Goal: Find contact information: Find contact information

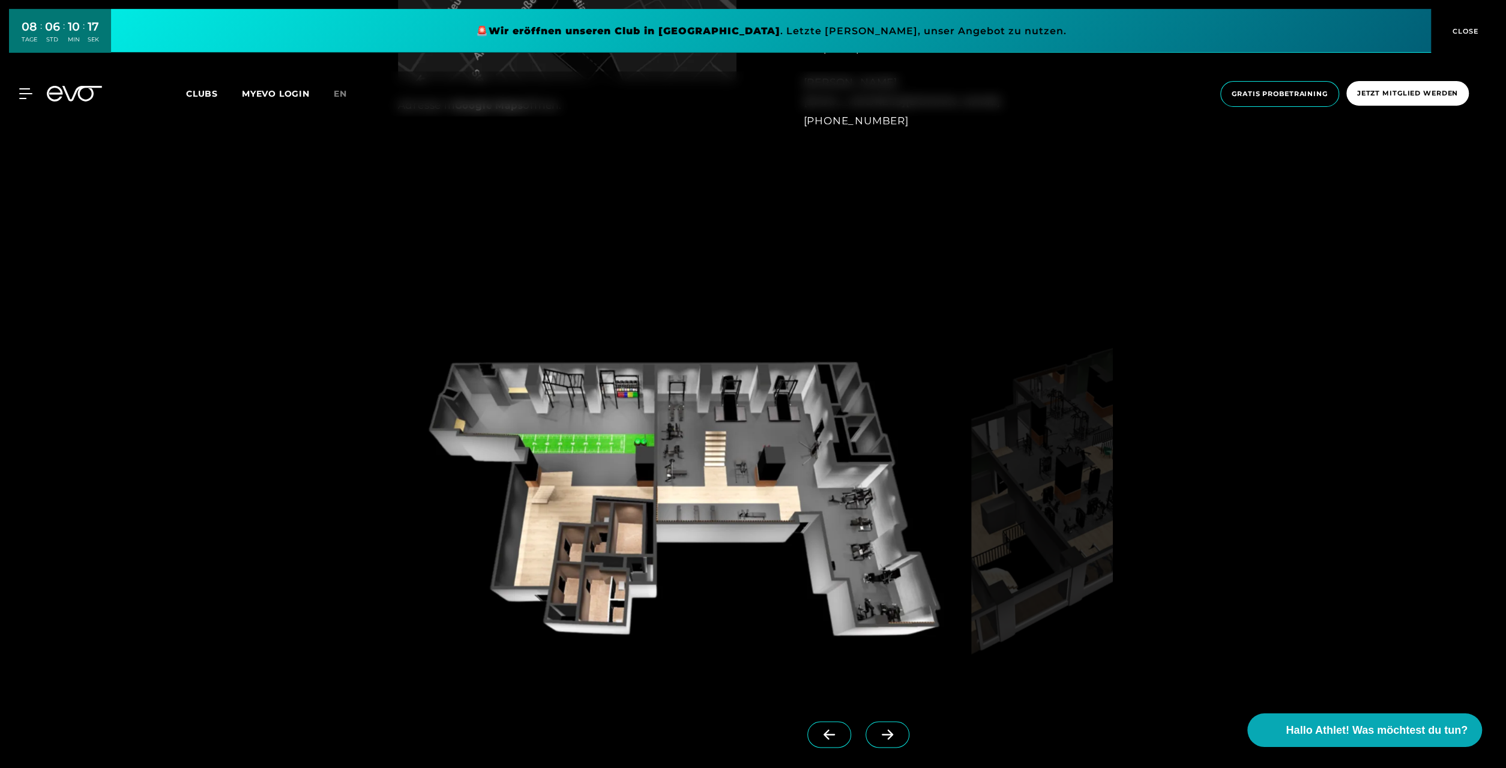
scroll to position [1311, 0]
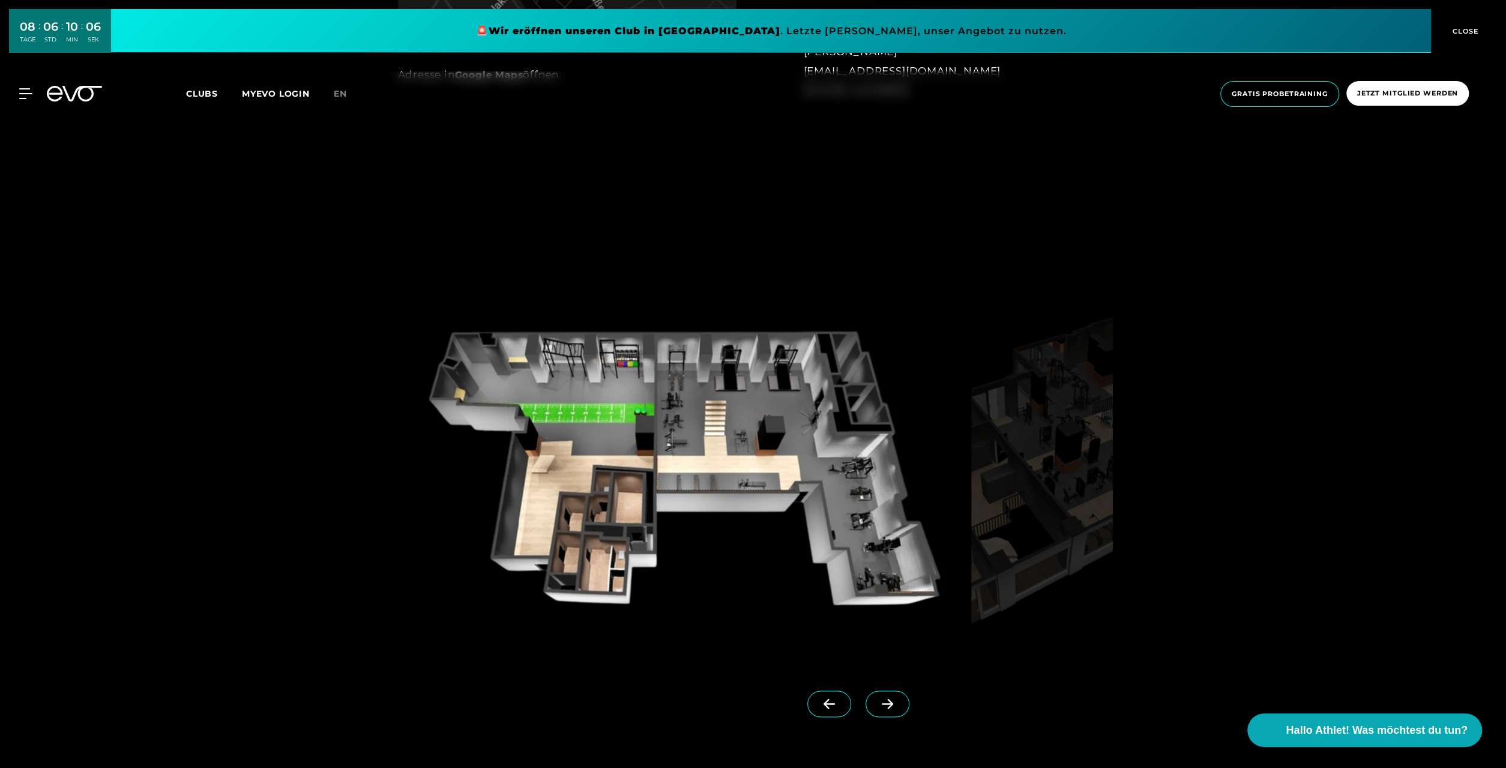
click at [552, 354] on img at bounding box center [682, 477] width 569 height 370
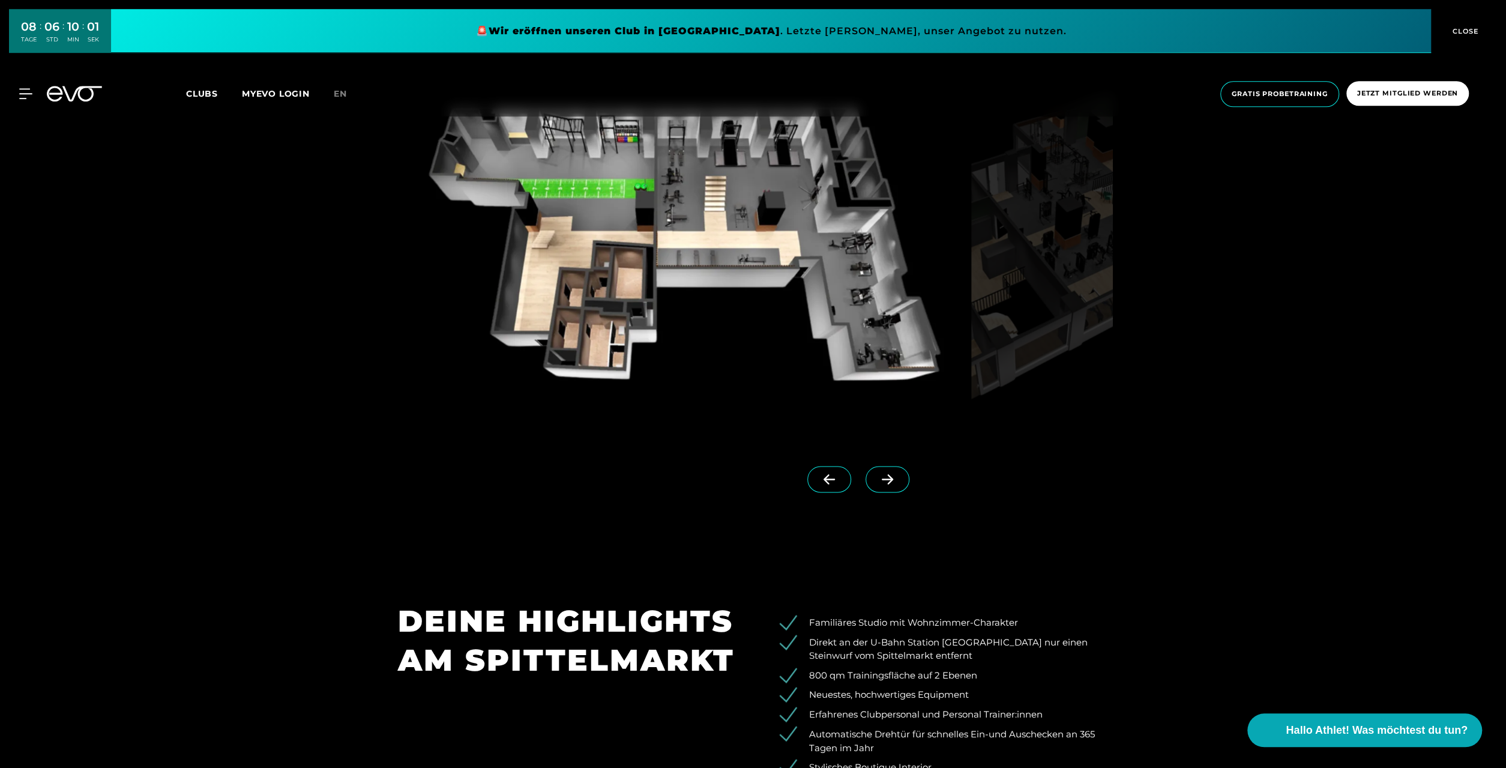
scroll to position [1561, 0]
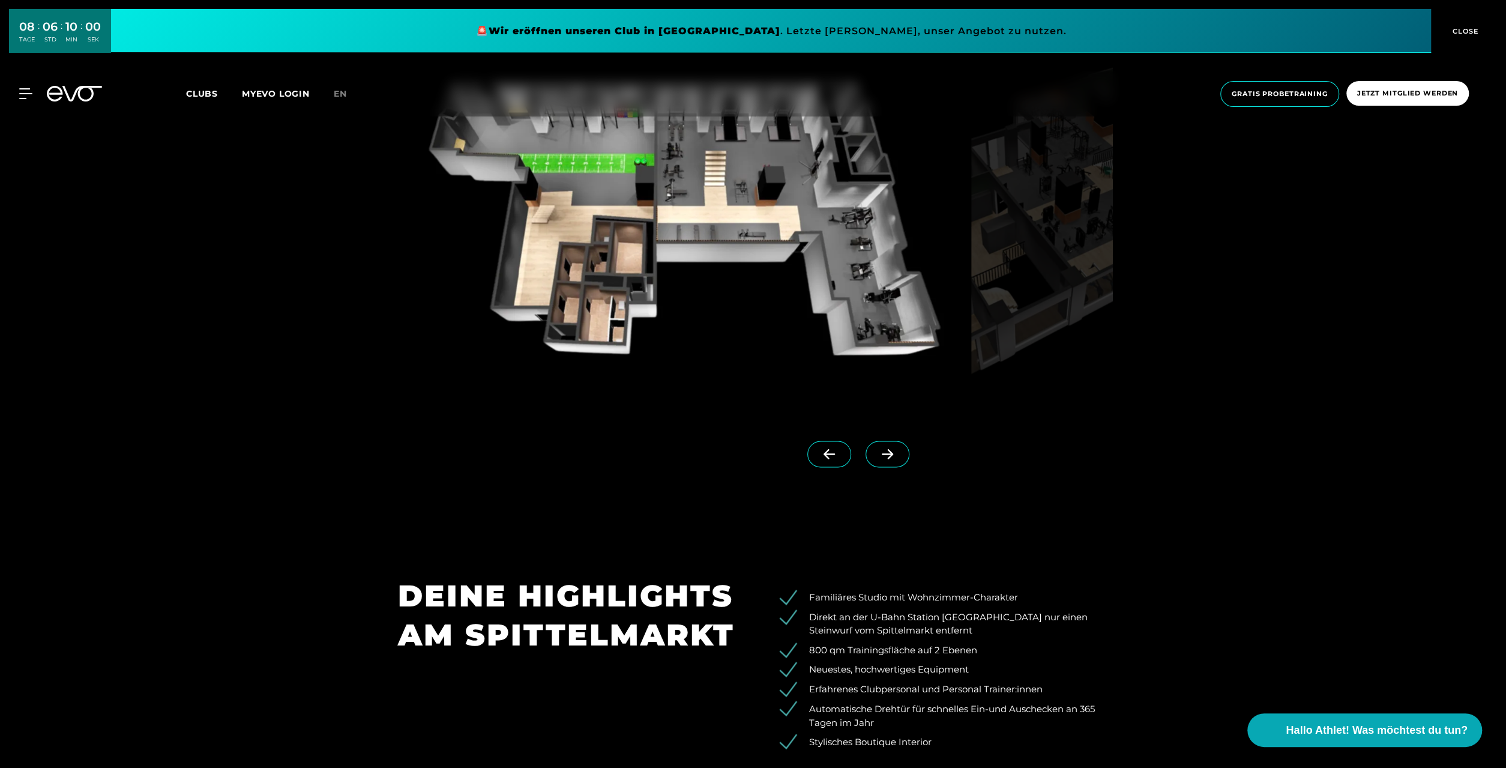
click at [891, 455] on icon at bounding box center [887, 454] width 11 height 10
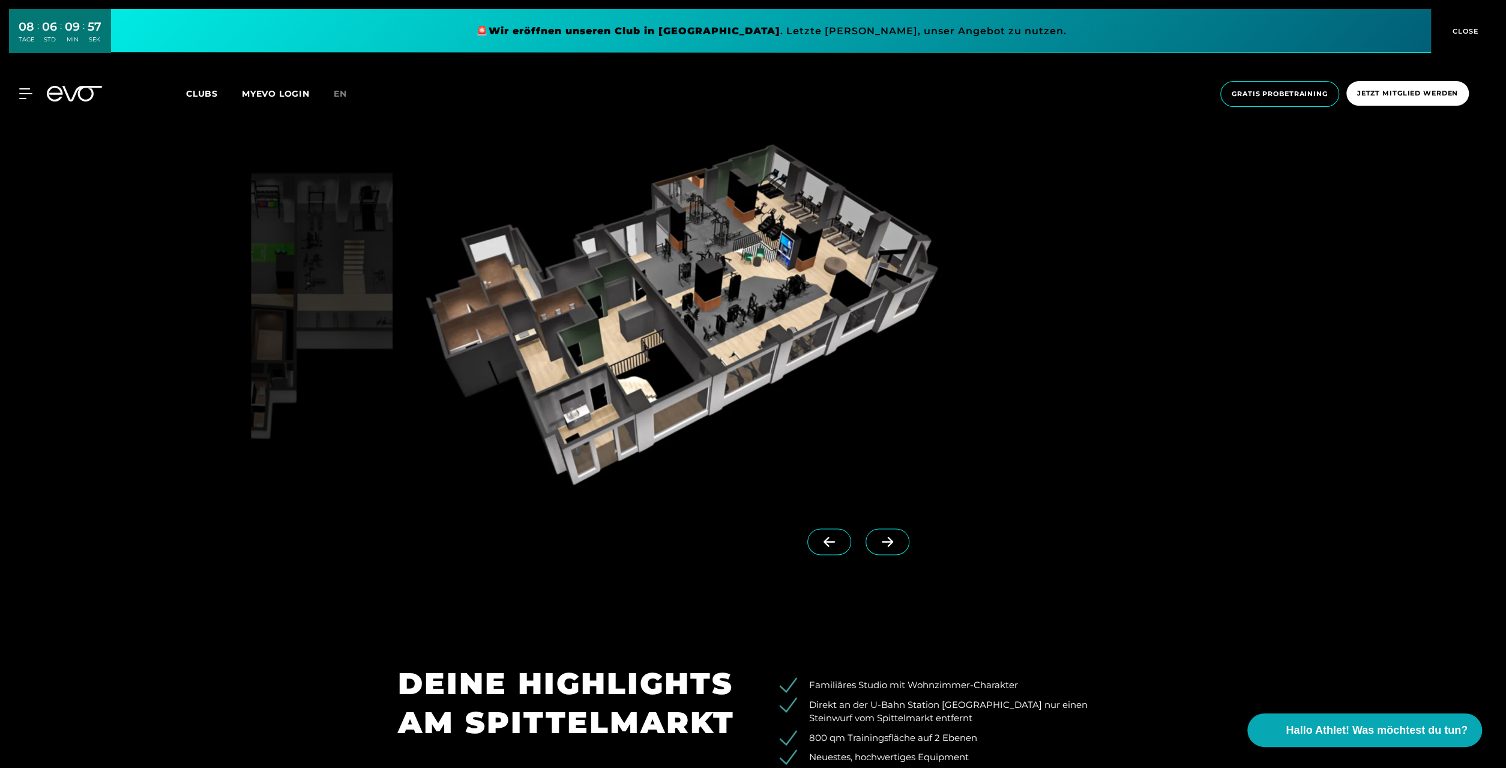
scroll to position [1436, 0]
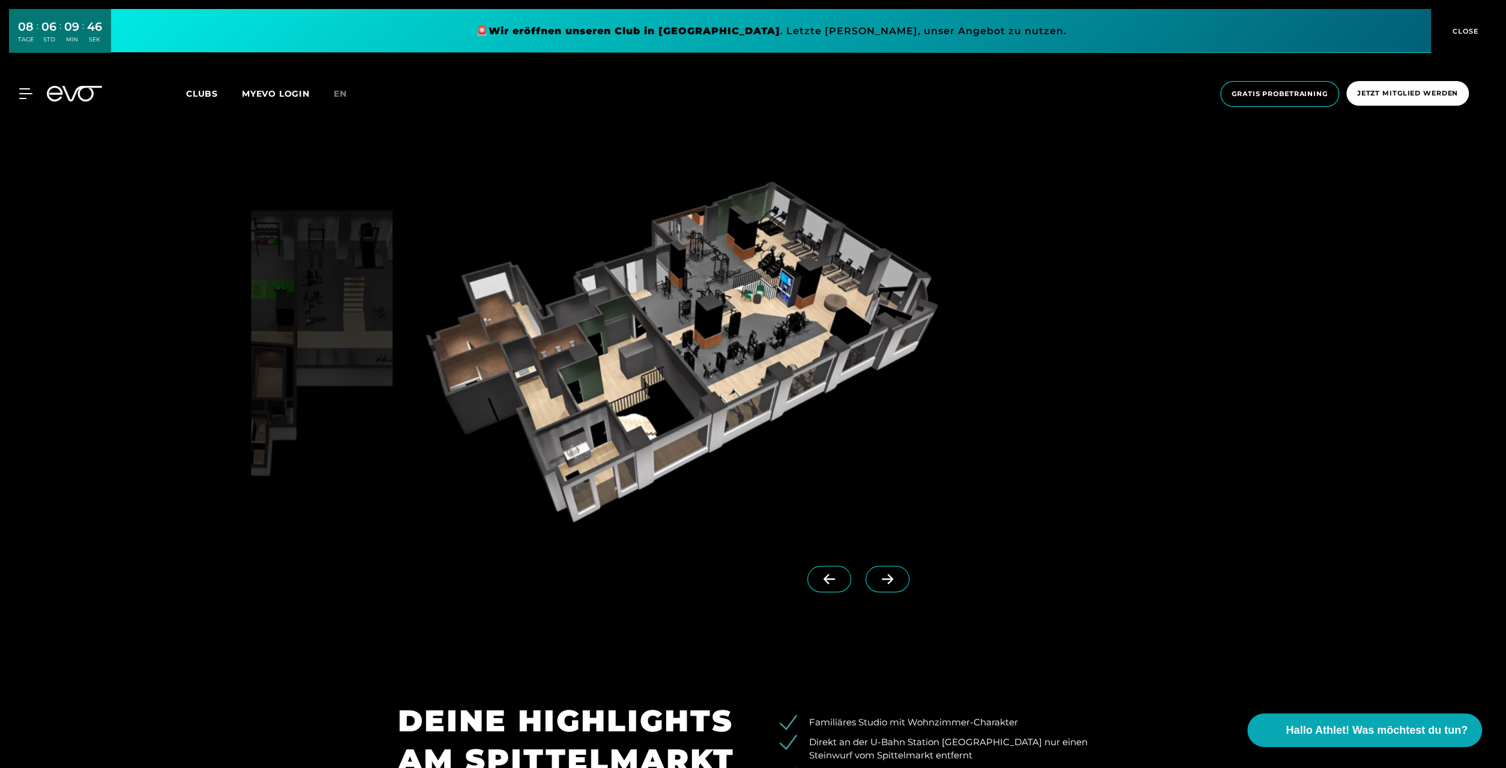
click at [898, 582] on span at bounding box center [888, 579] width 44 height 26
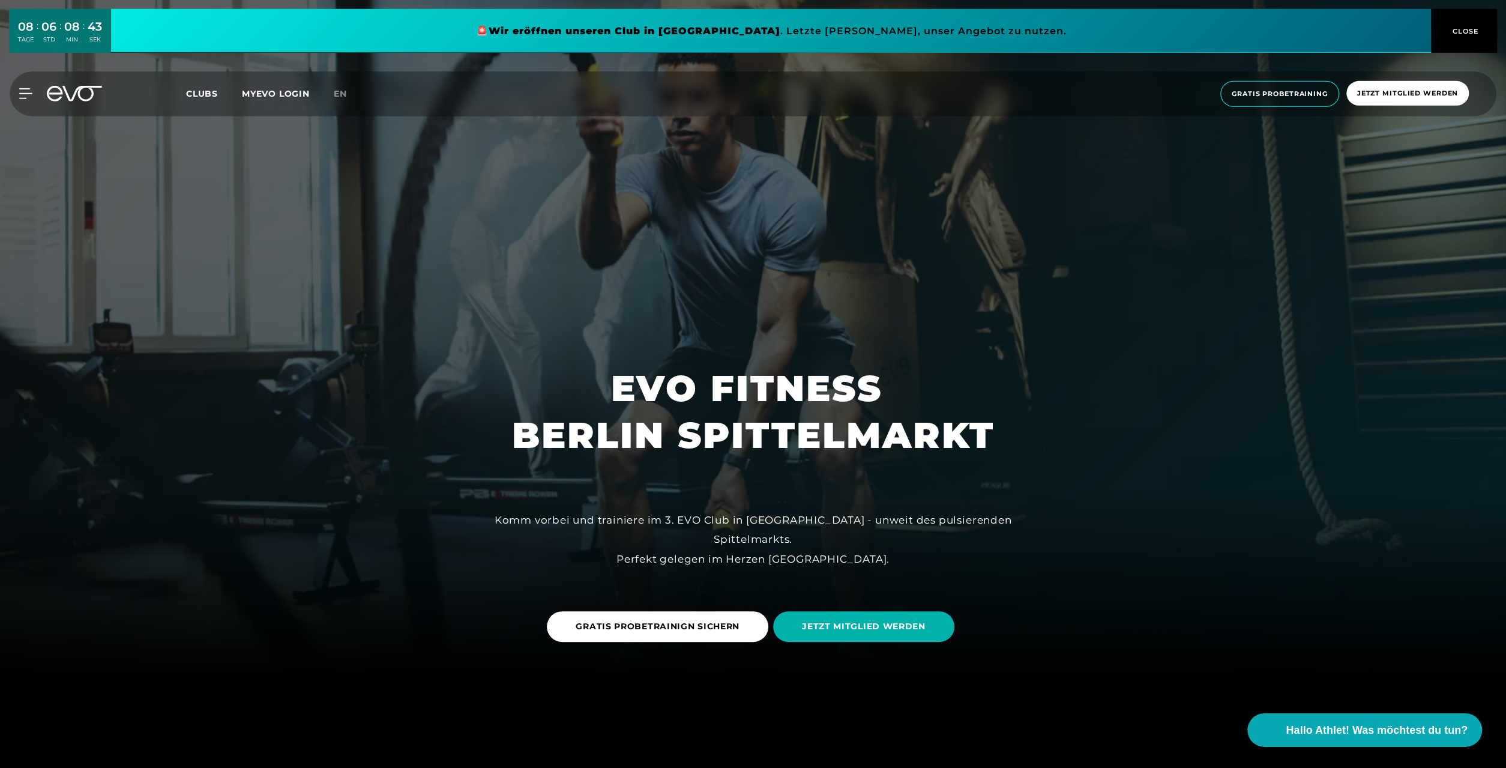
scroll to position [0, 0]
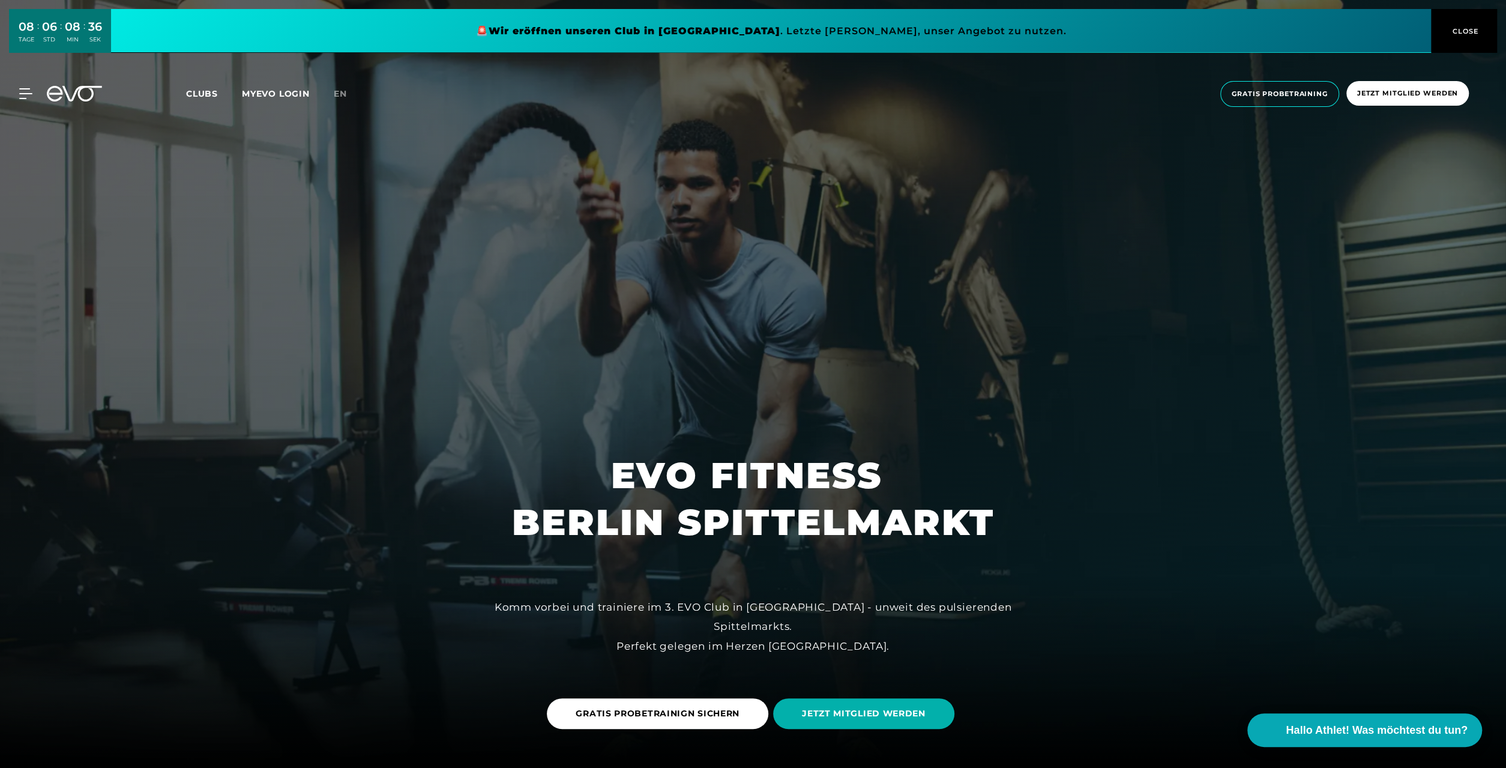
click at [1460, 33] on span "CLOSE" at bounding box center [1464, 31] width 29 height 11
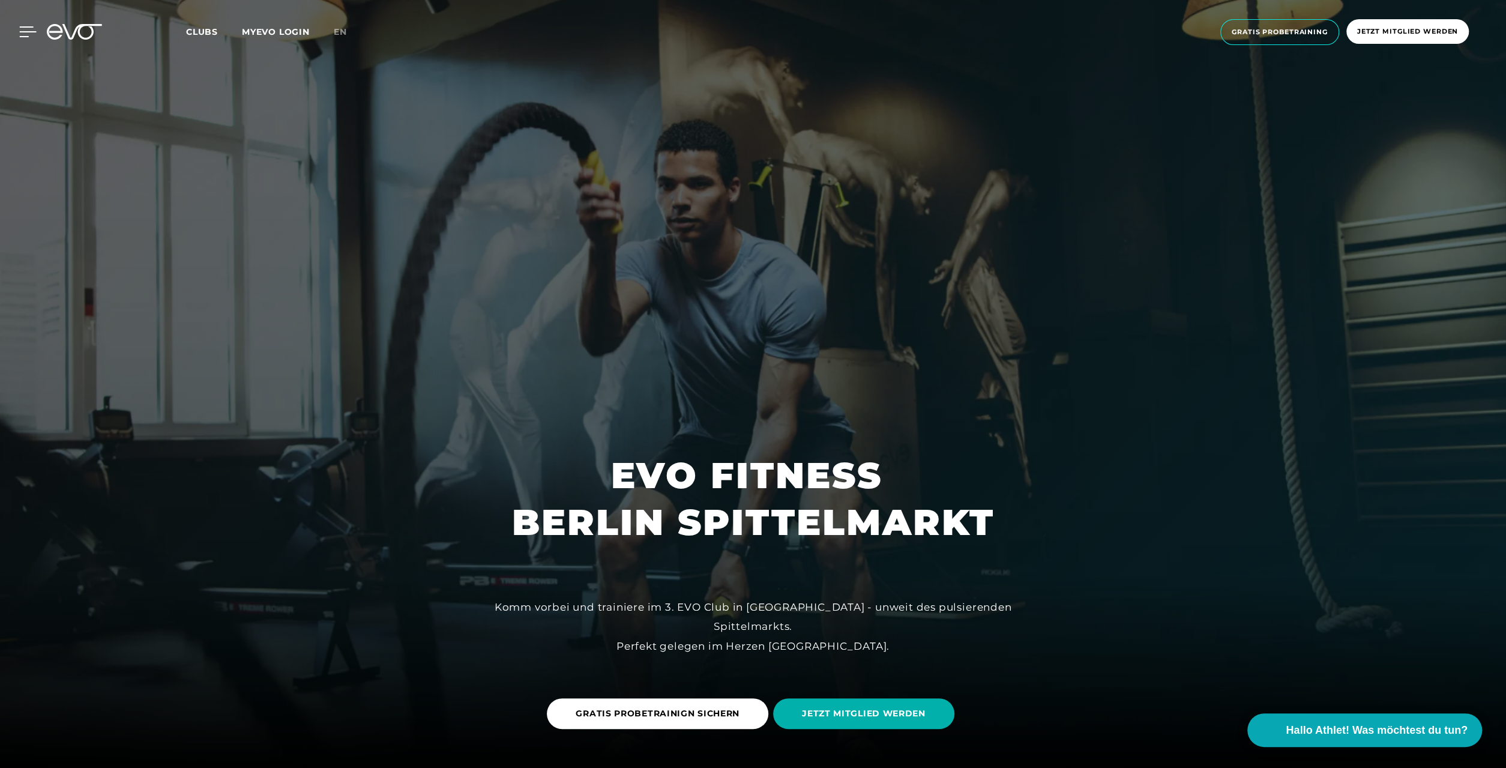
click at [28, 32] on icon at bounding box center [28, 32] width 17 height 10
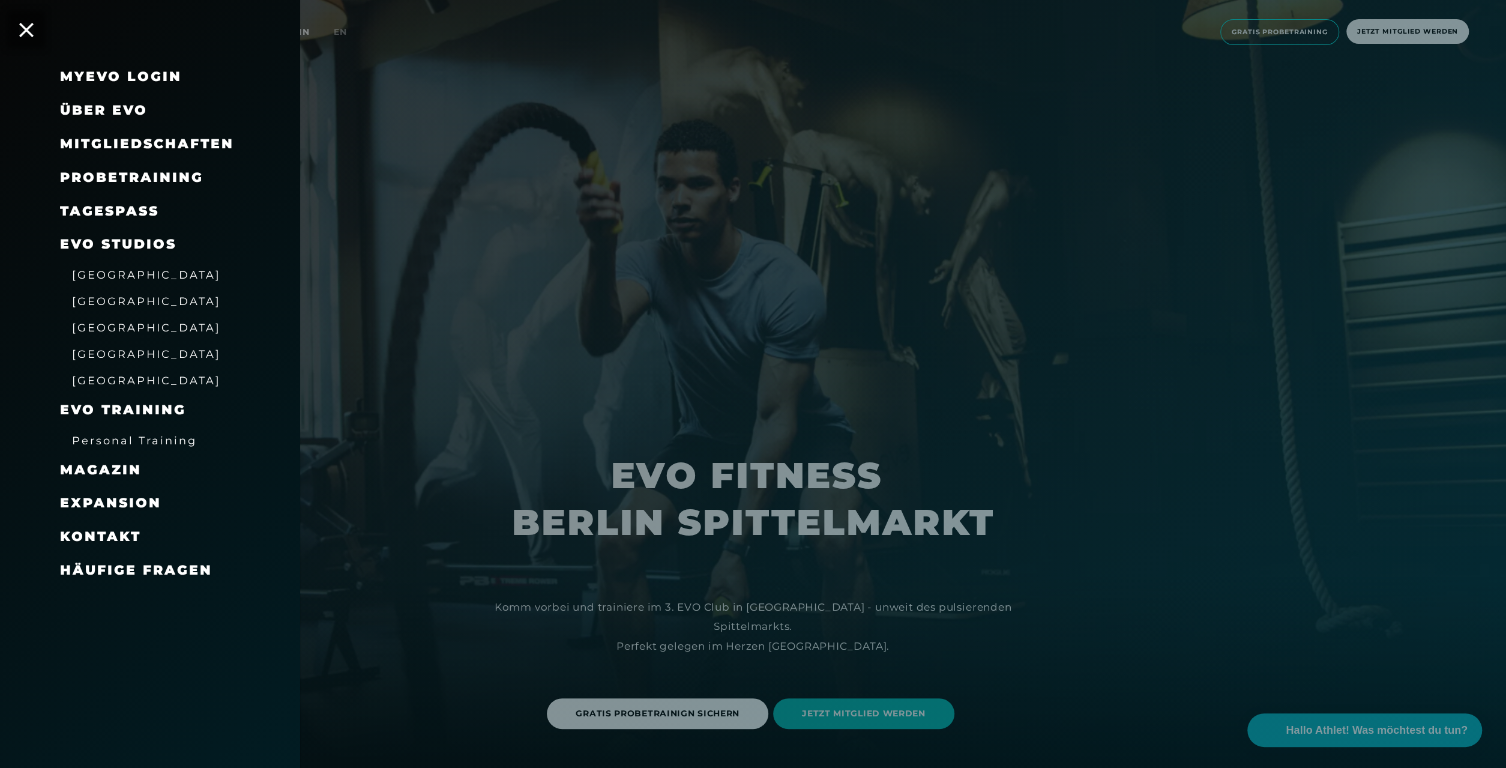
click at [125, 436] on span "Personal Training" at bounding box center [134, 440] width 125 height 13
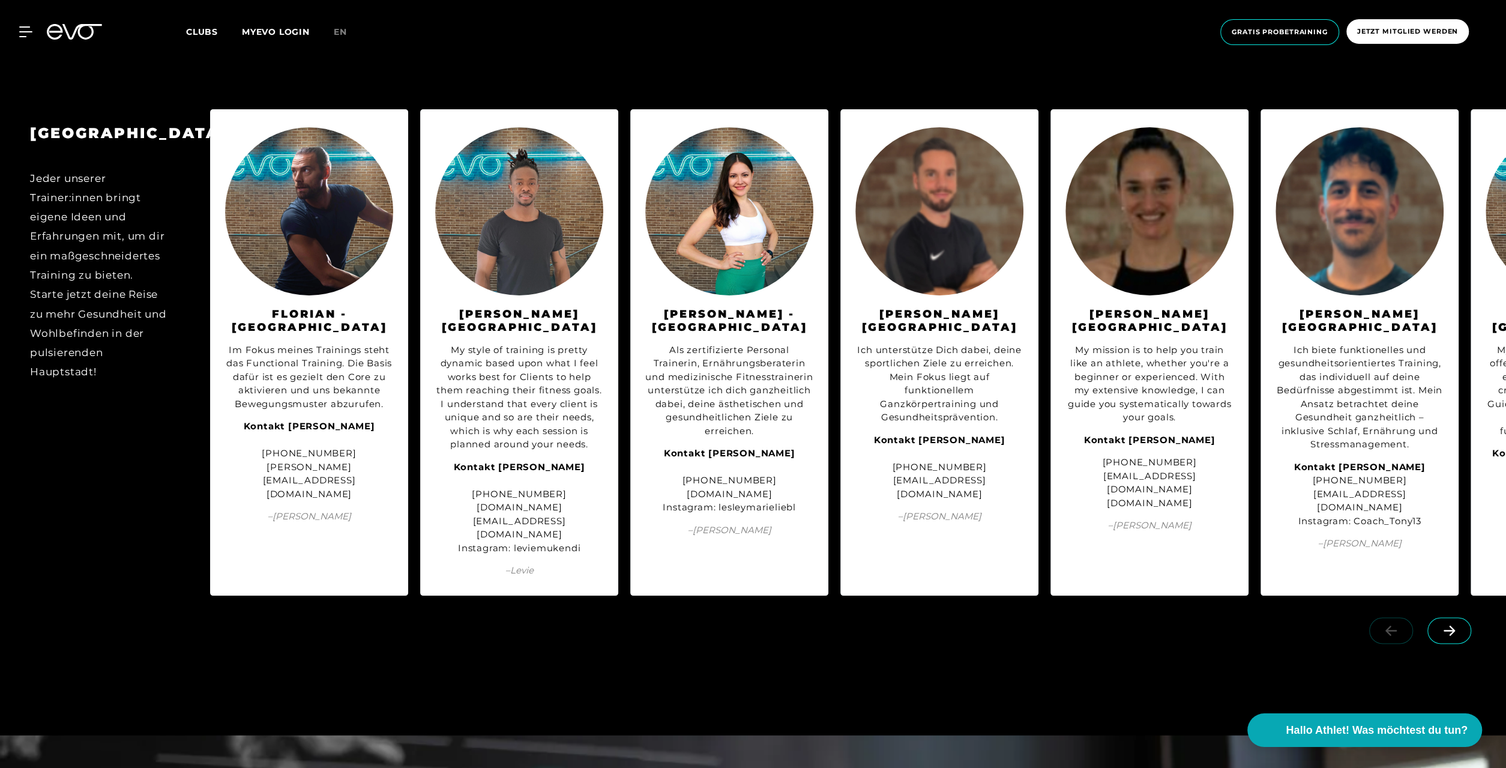
scroll to position [1686, 0]
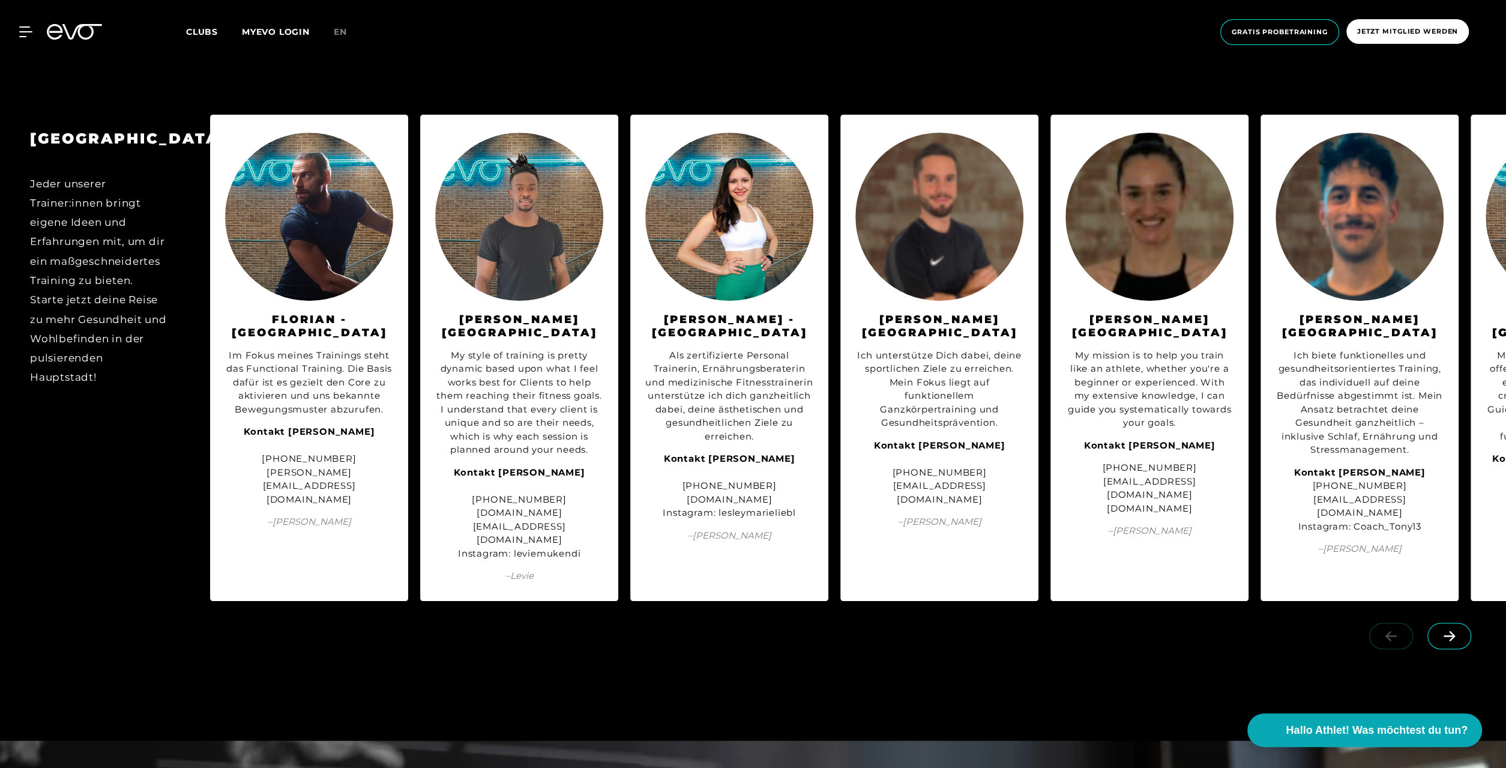
click at [1447, 641] on icon at bounding box center [1449, 635] width 11 height 10
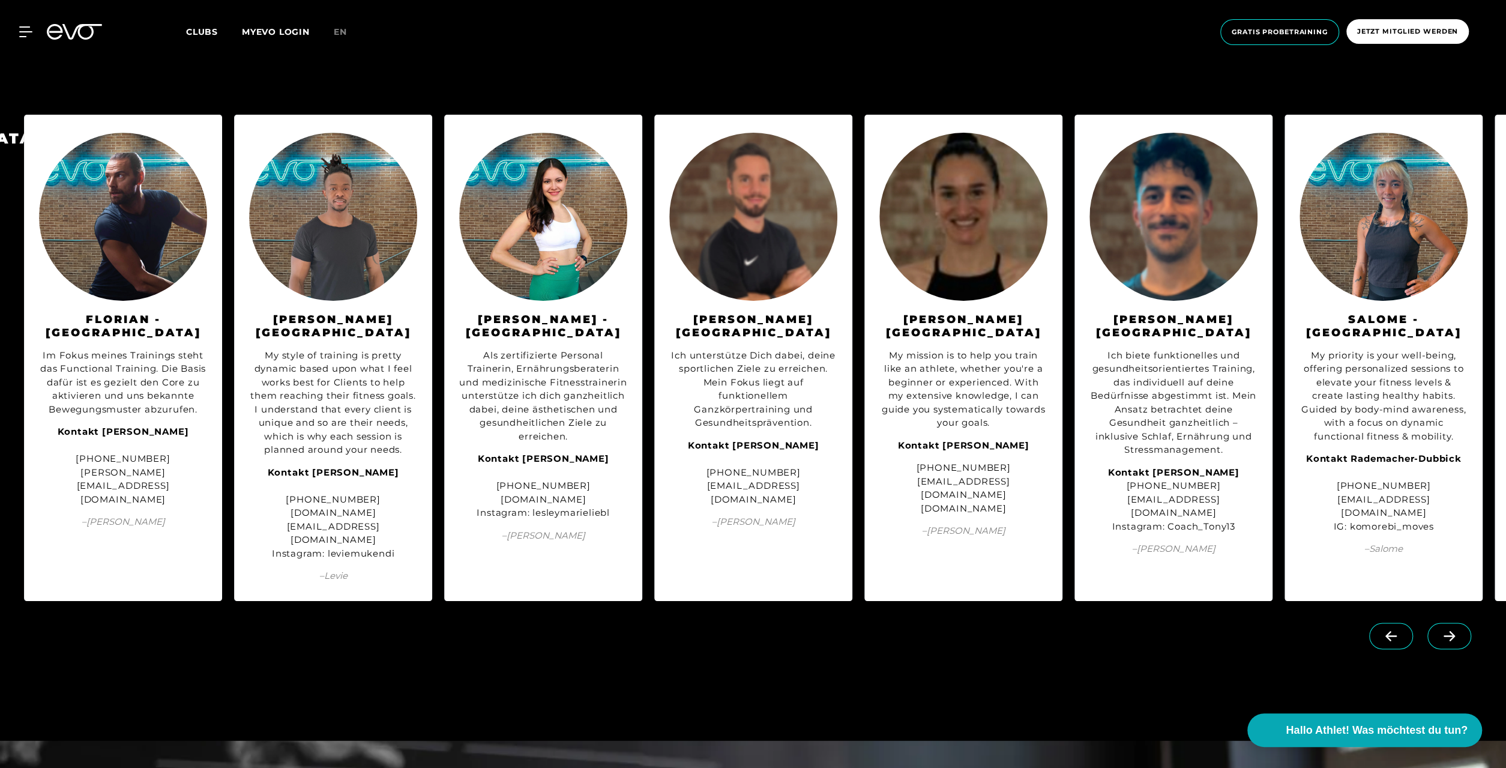
scroll to position [0, 186]
click at [1452, 649] on span at bounding box center [1450, 636] width 44 height 26
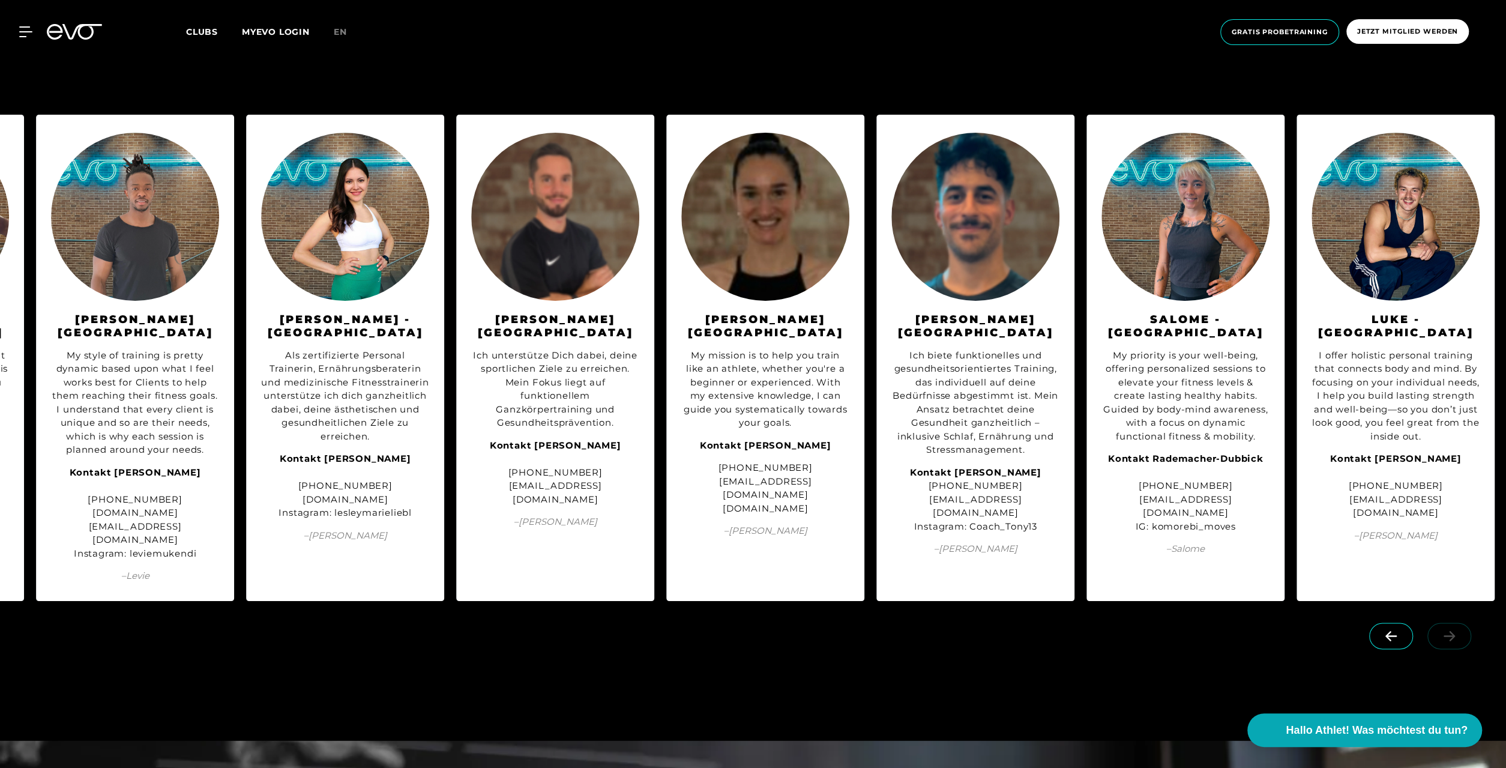
scroll to position [0, 385]
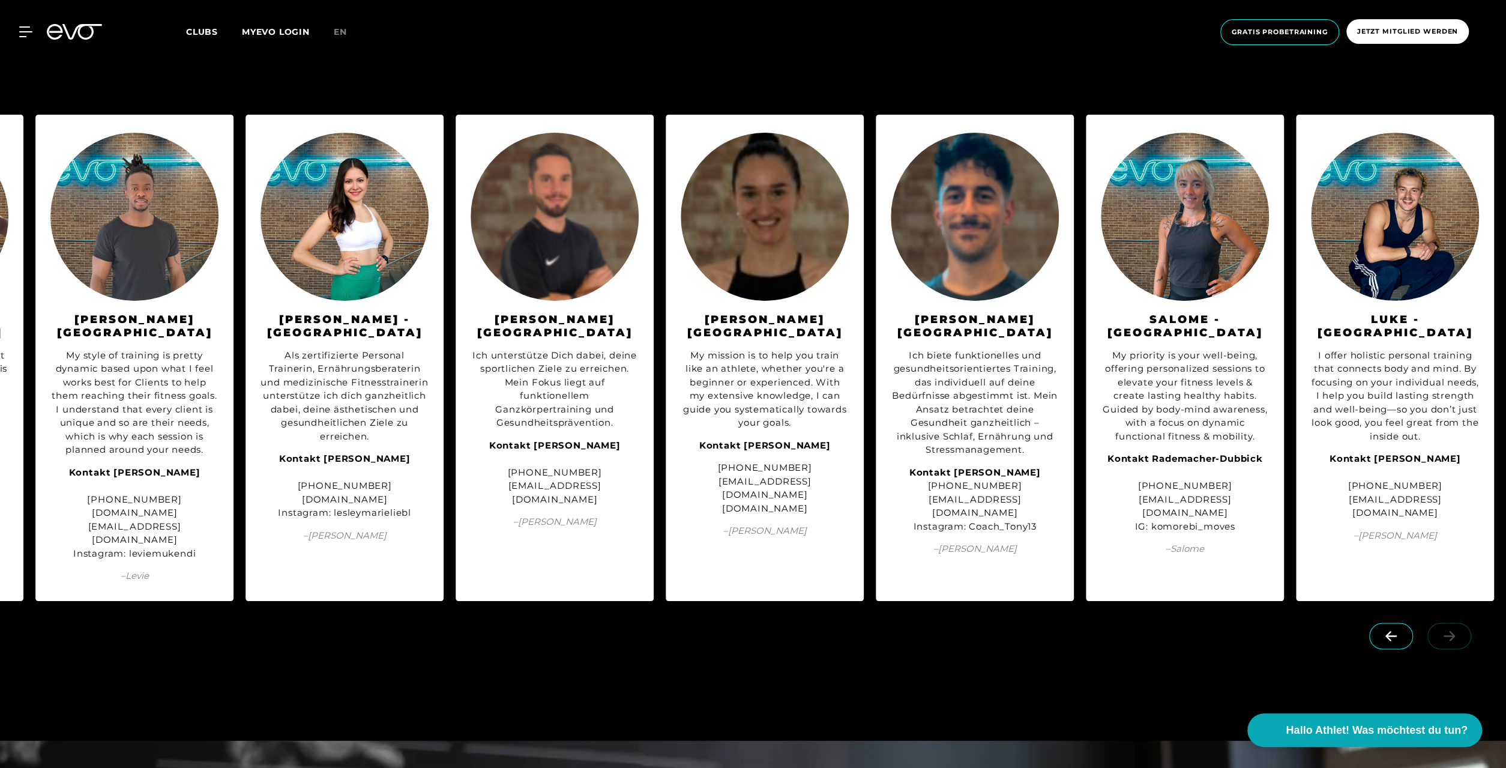
click at [1450, 635] on link at bounding box center [1452, 628] width 49 height 11
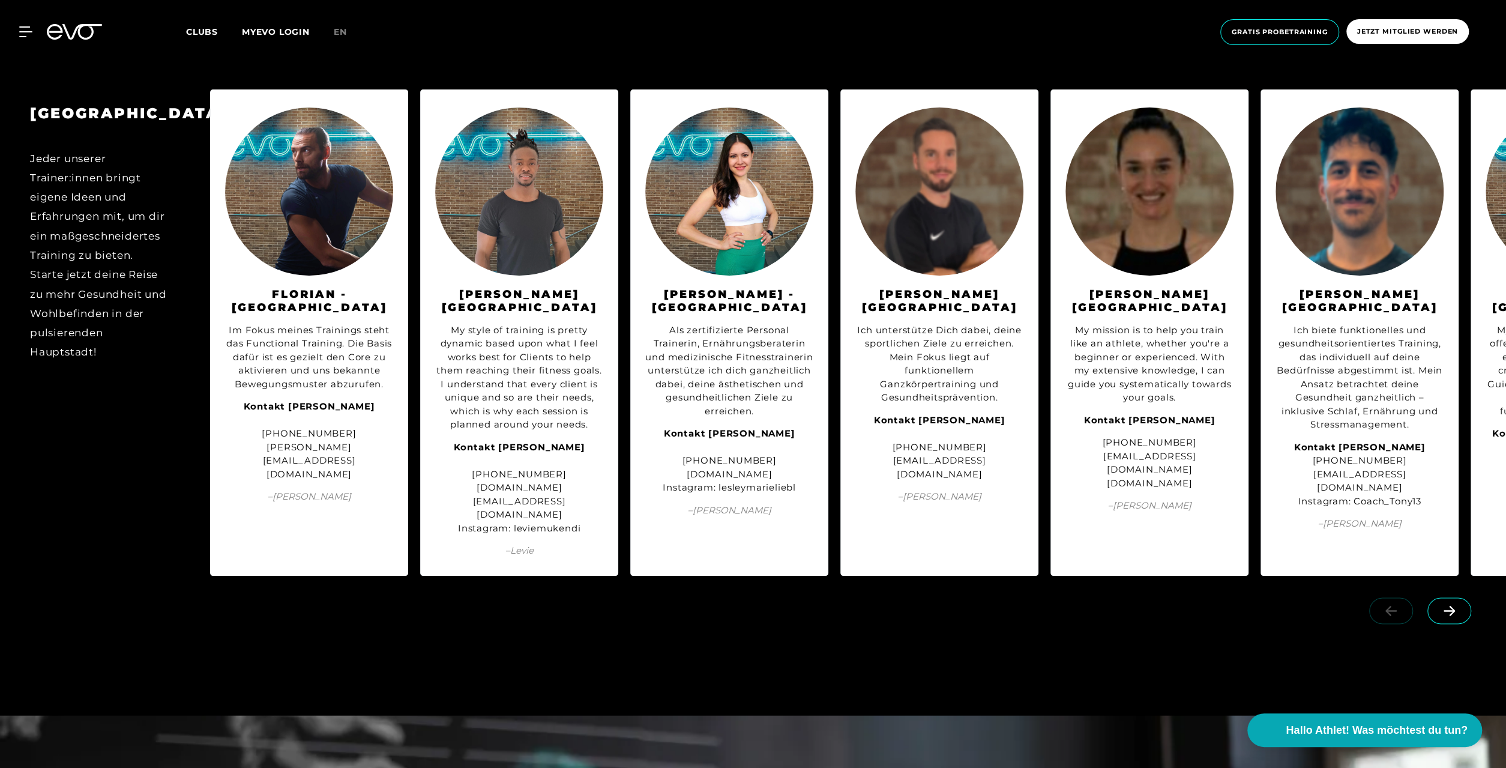
scroll to position [1720, 0]
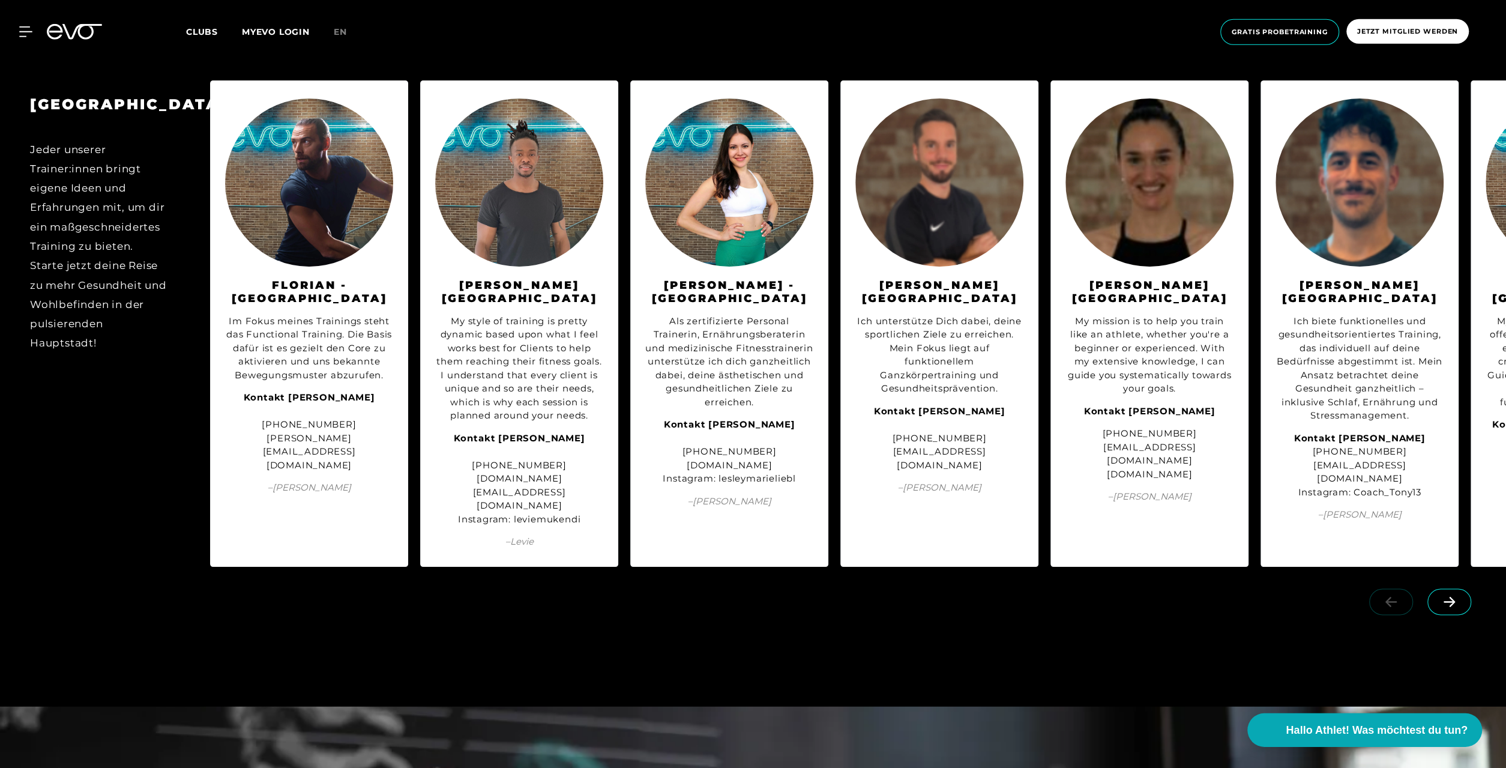
click at [1452, 608] on icon at bounding box center [1449, 602] width 21 height 11
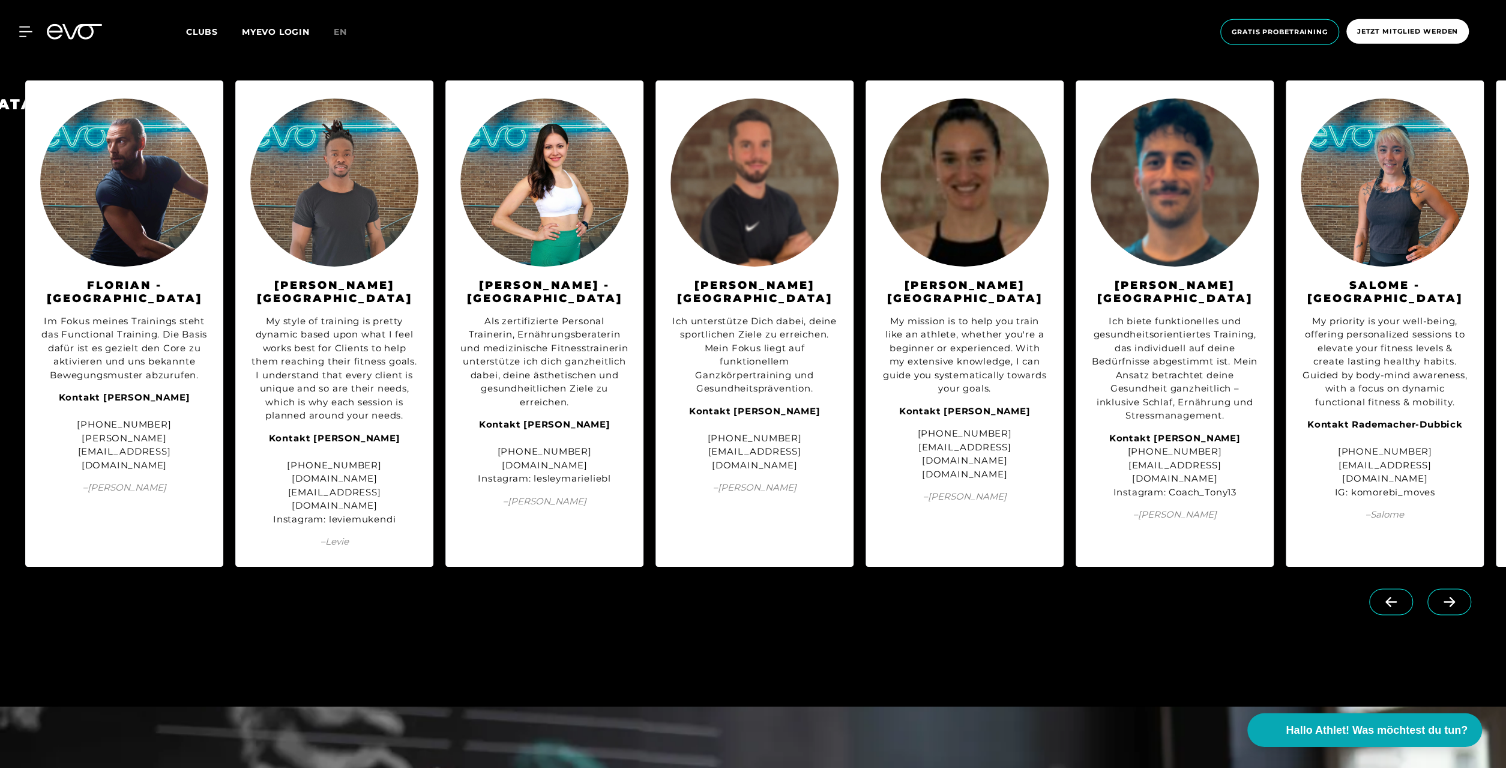
scroll to position [0, 186]
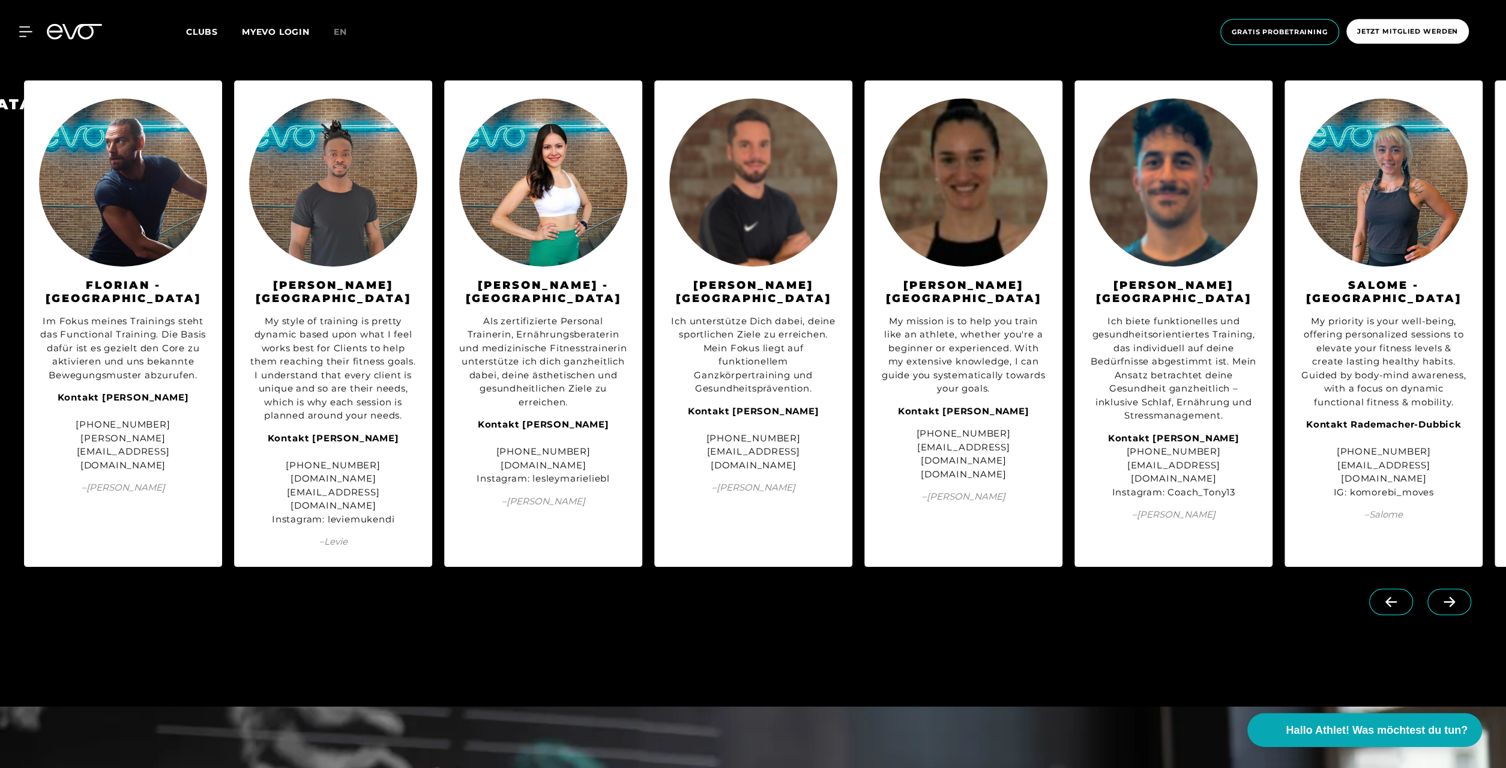
click at [1456, 608] on icon at bounding box center [1449, 602] width 21 height 11
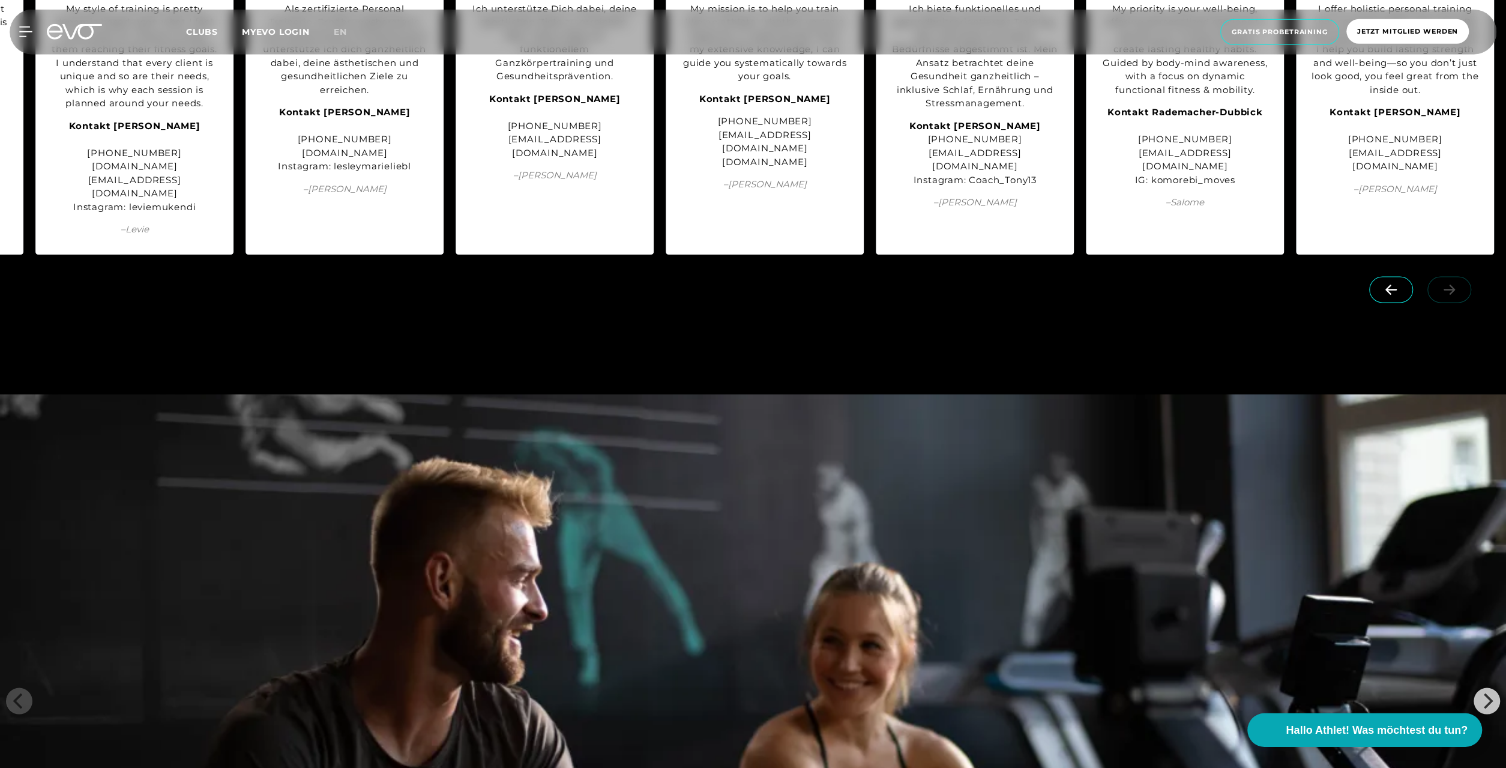
scroll to position [1657, 0]
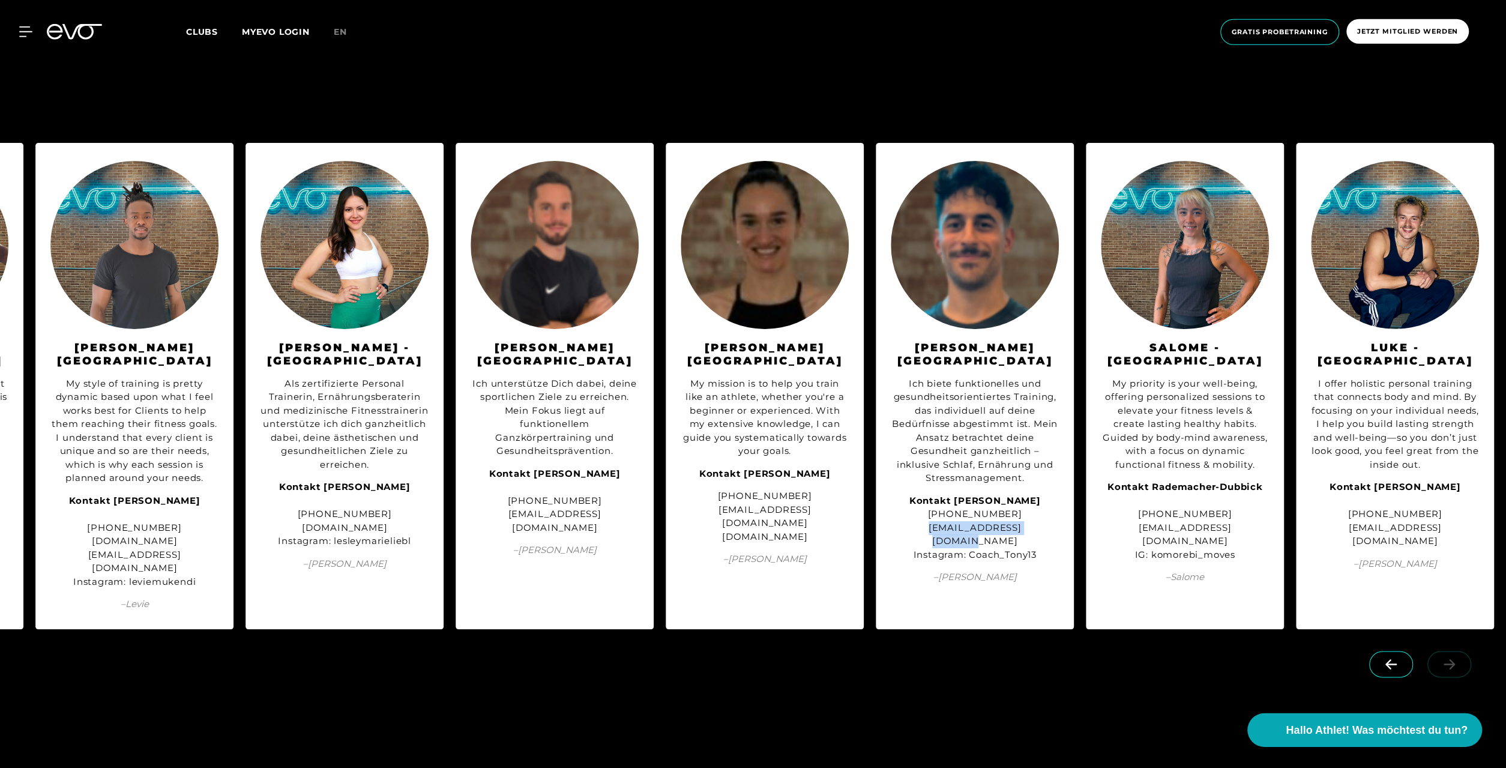
drag, startPoint x: 916, startPoint y: 575, endPoint x: 1034, endPoint y: 574, distance: 118.3
click at [1034, 563] on div "Kontakt [PERSON_NAME] [PHONE_NUMBER] [EMAIL_ADDRESS][DOMAIN_NAME] Instagram: Co…" at bounding box center [975, 529] width 168 height 68
click at [1046, 563] on div "Kontakt [PERSON_NAME] [PHONE_NUMBER] [EMAIL_ADDRESS][DOMAIN_NAME] Instagram: Co…" at bounding box center [975, 529] width 168 height 68
drag, startPoint x: 1032, startPoint y: 575, endPoint x: 913, endPoint y: 580, distance: 119.0
click at [913, 563] on div "Kontakt [PERSON_NAME] [PHONE_NUMBER] [EMAIL_ADDRESS][DOMAIN_NAME] Instagram: Co…" at bounding box center [975, 529] width 168 height 68
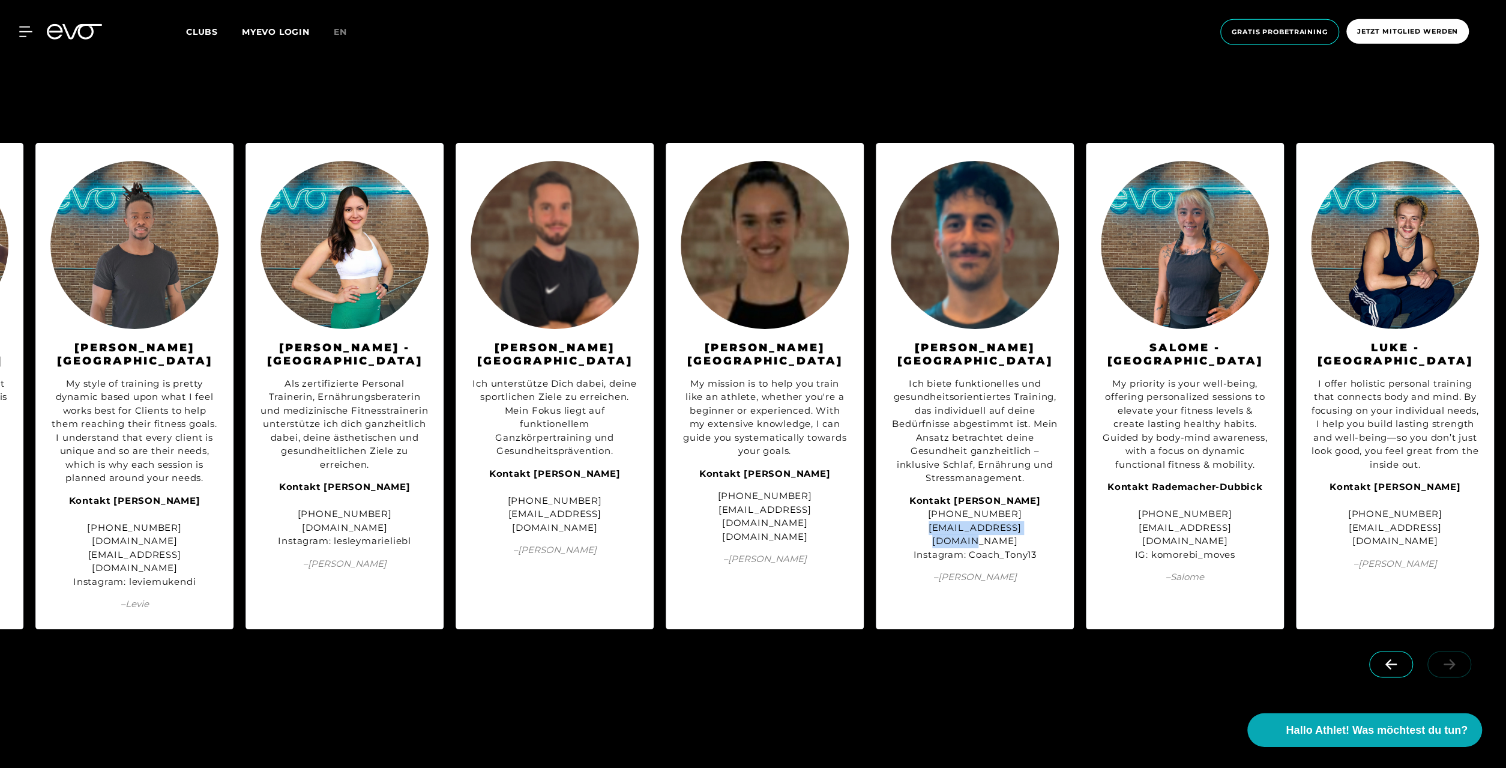
copy div "[EMAIL_ADDRESS][DOMAIN_NAME]"
